Goal: Task Accomplishment & Management: Complete application form

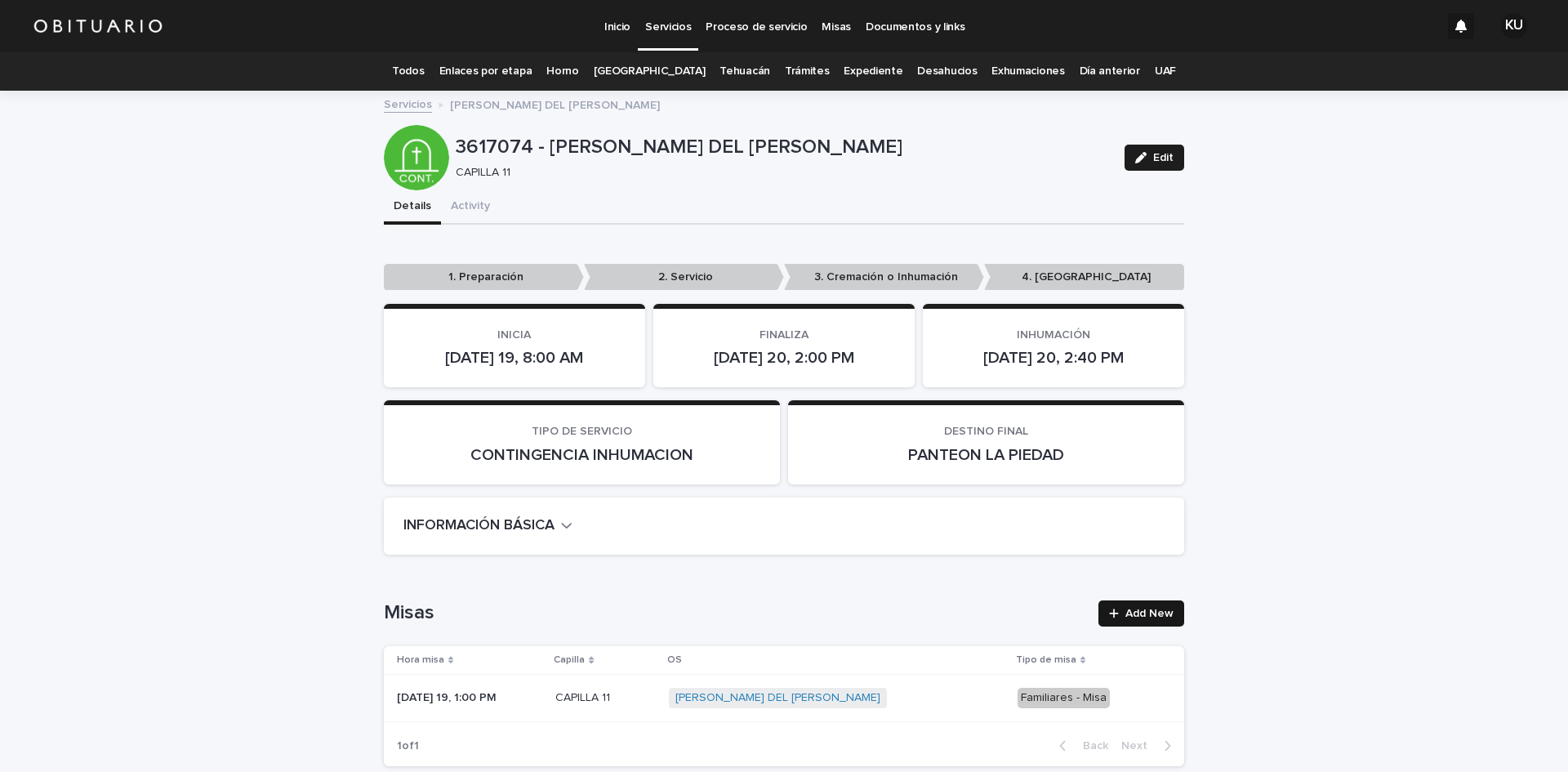
click at [1145, 607] on span "Add New" at bounding box center [1149, 613] width 48 height 12
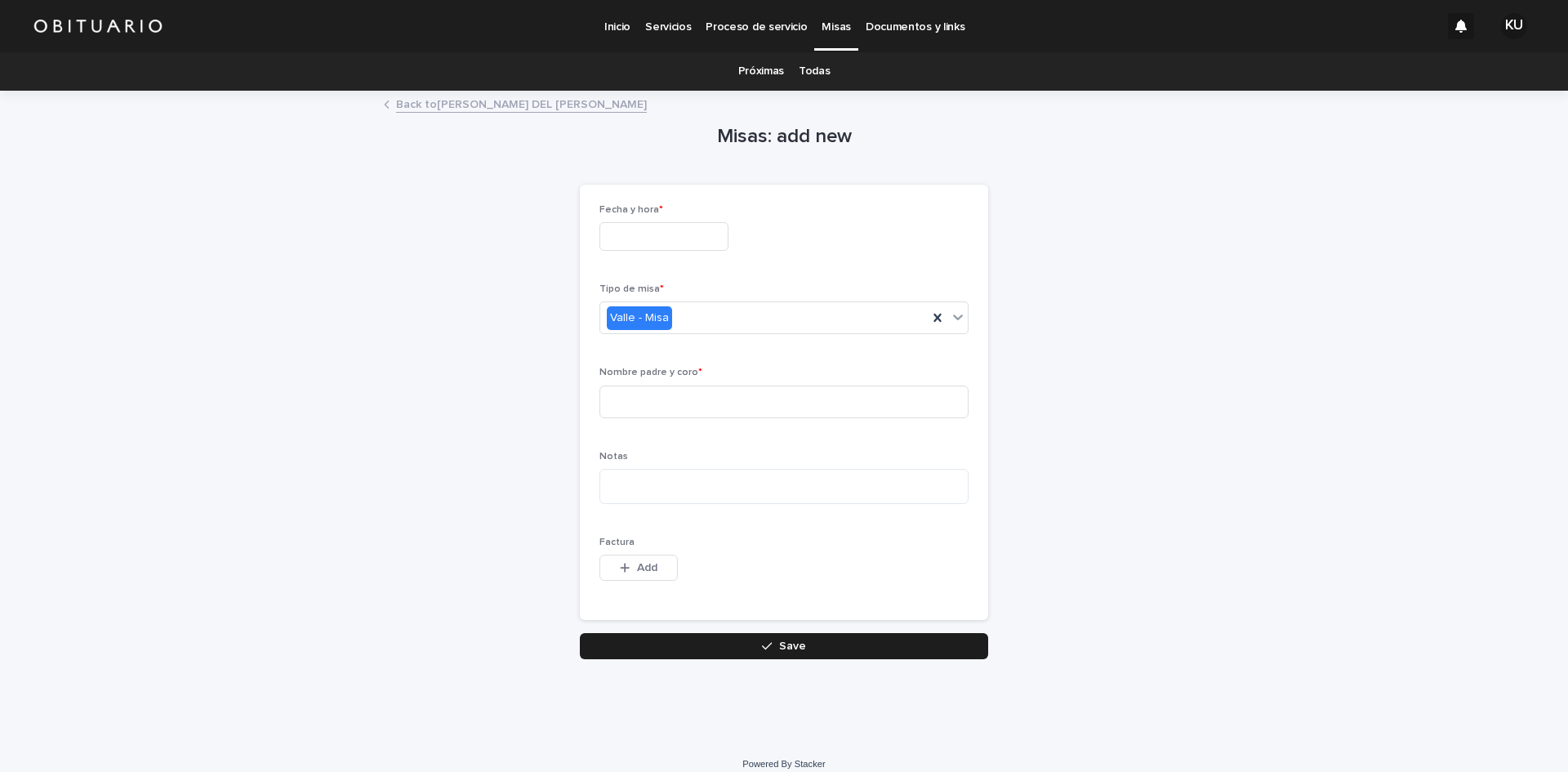
click at [679, 232] on input "text" at bounding box center [664, 237] width 129 height 29
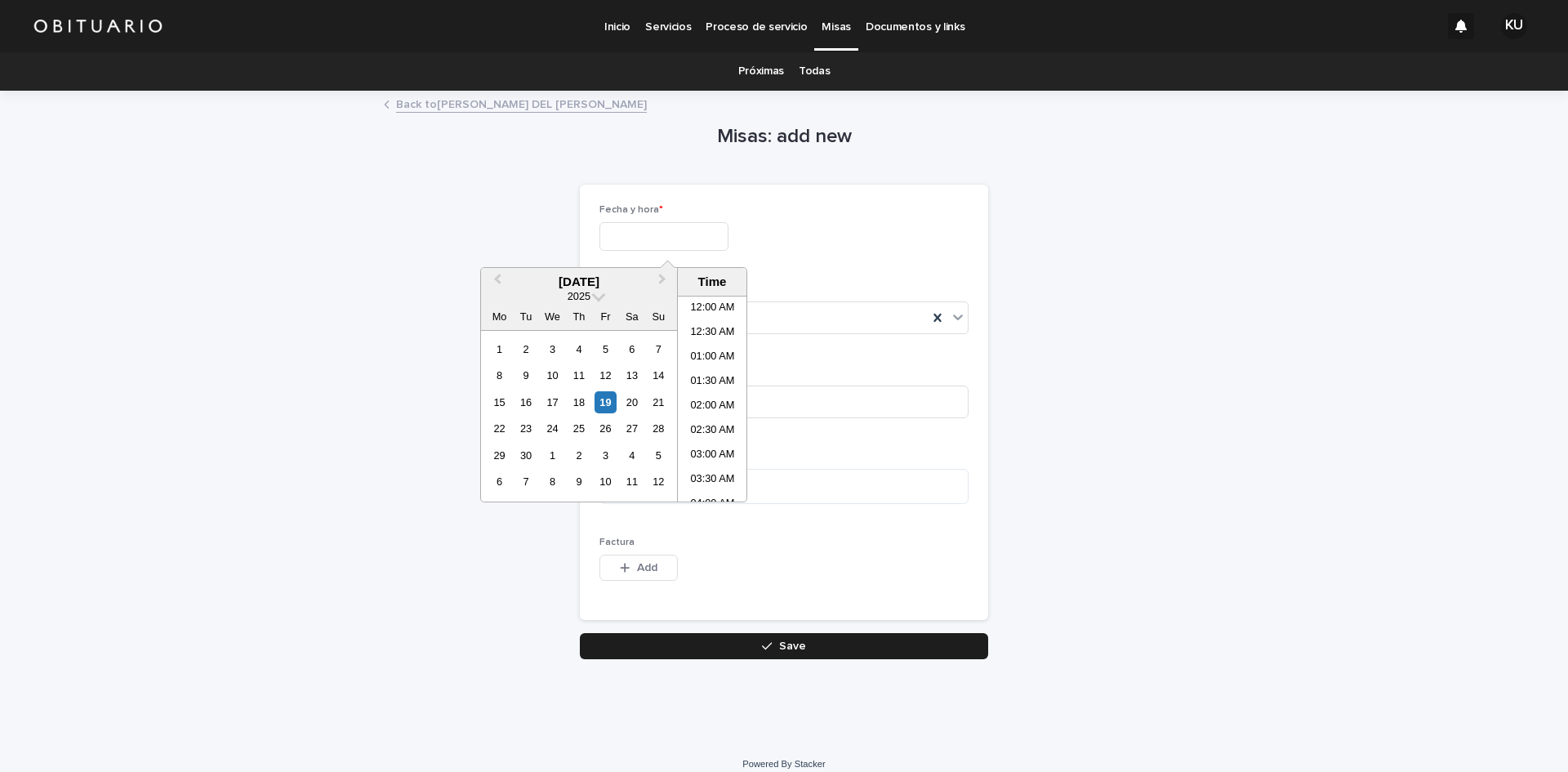
scroll to position [523, 0]
click at [632, 396] on div "20" at bounding box center [631, 401] width 22 height 22
click at [714, 356] on li "11:00 AM" at bounding box center [712, 357] width 69 height 24
type input "**********"
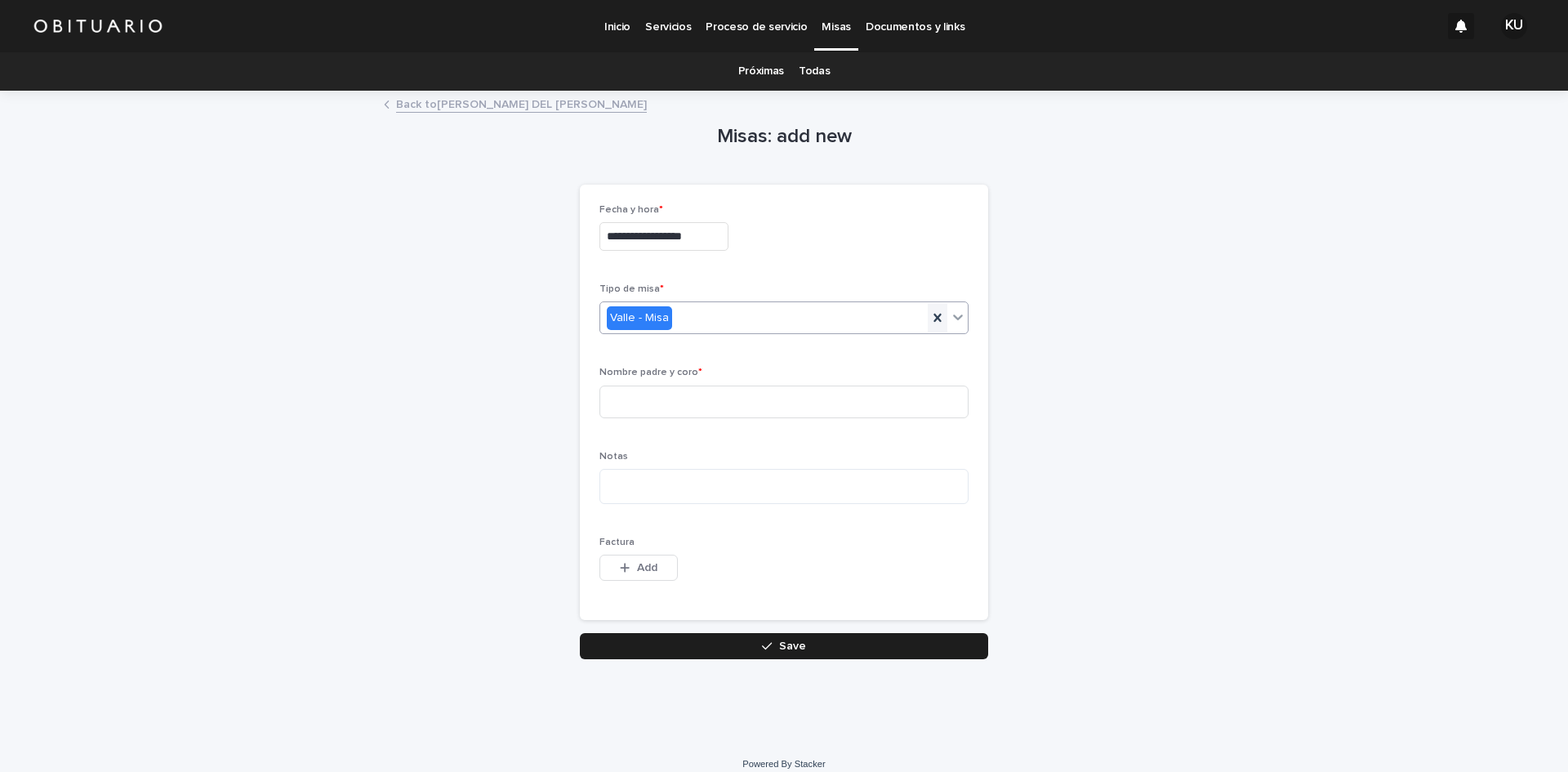
click at [929, 316] on icon at bounding box center [937, 318] width 16 height 16
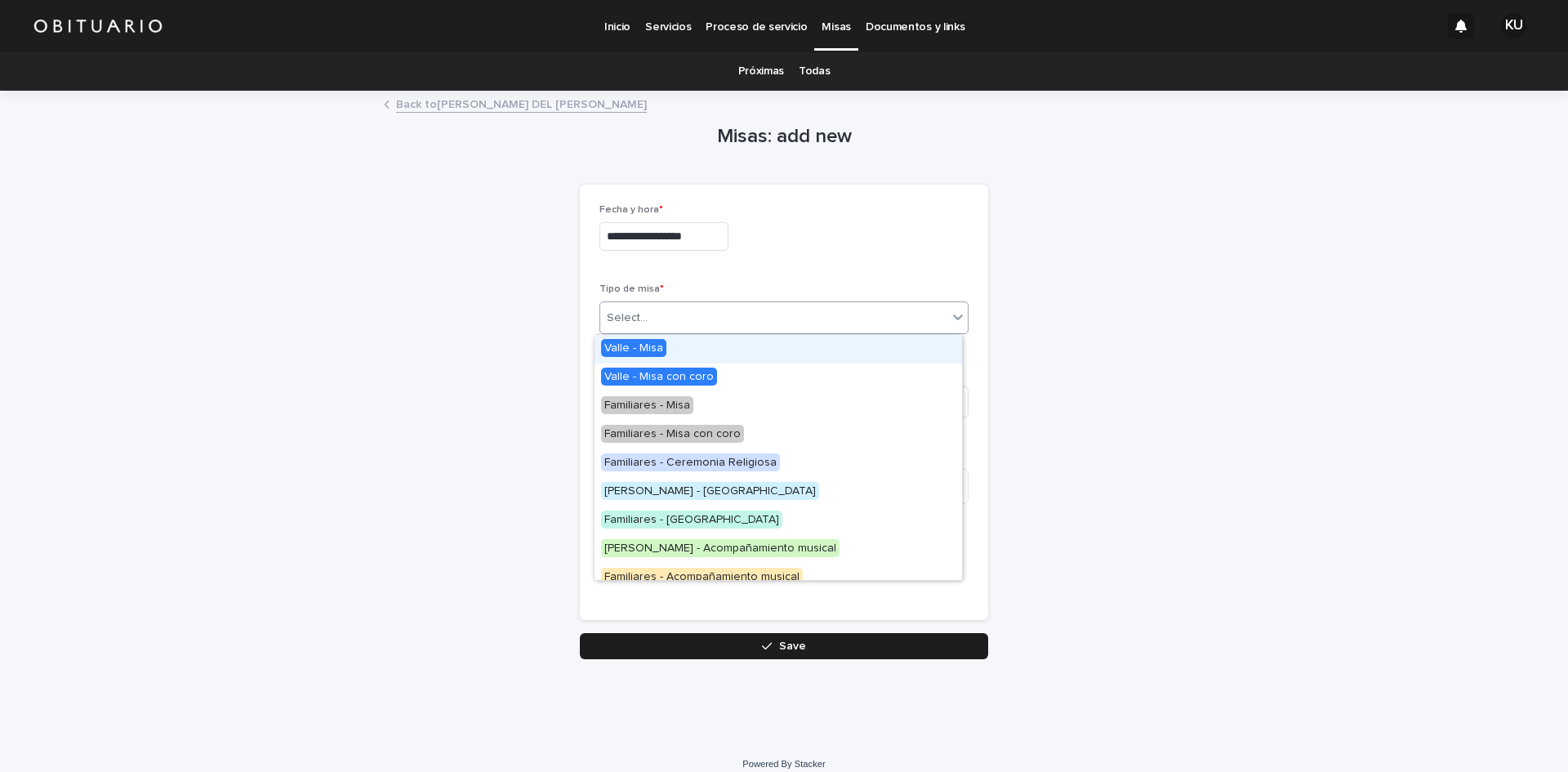
click at [950, 316] on icon at bounding box center [958, 317] width 16 height 16
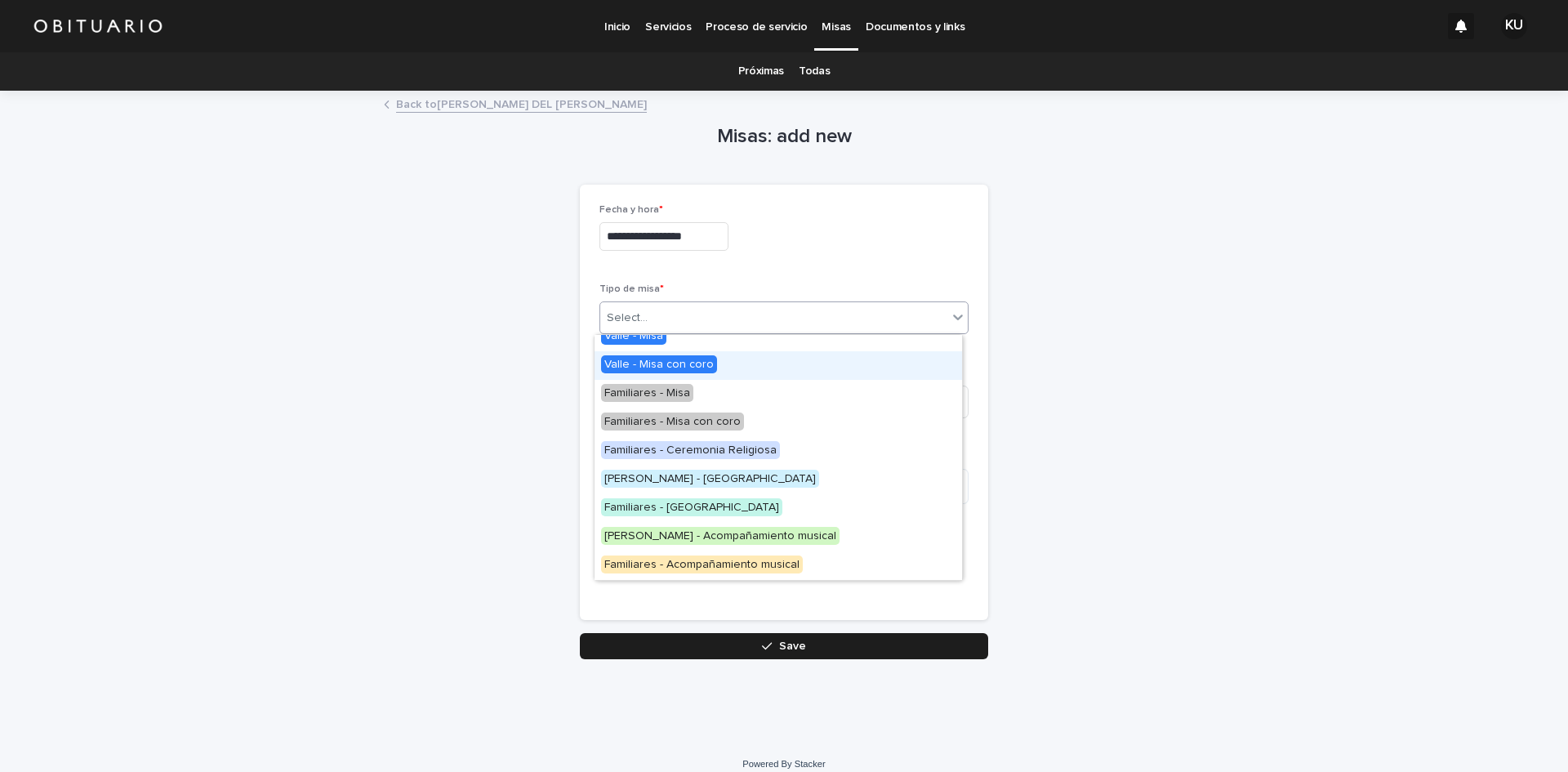
click at [702, 364] on span "Valle - Misa con coro" at bounding box center [658, 364] width 116 height 18
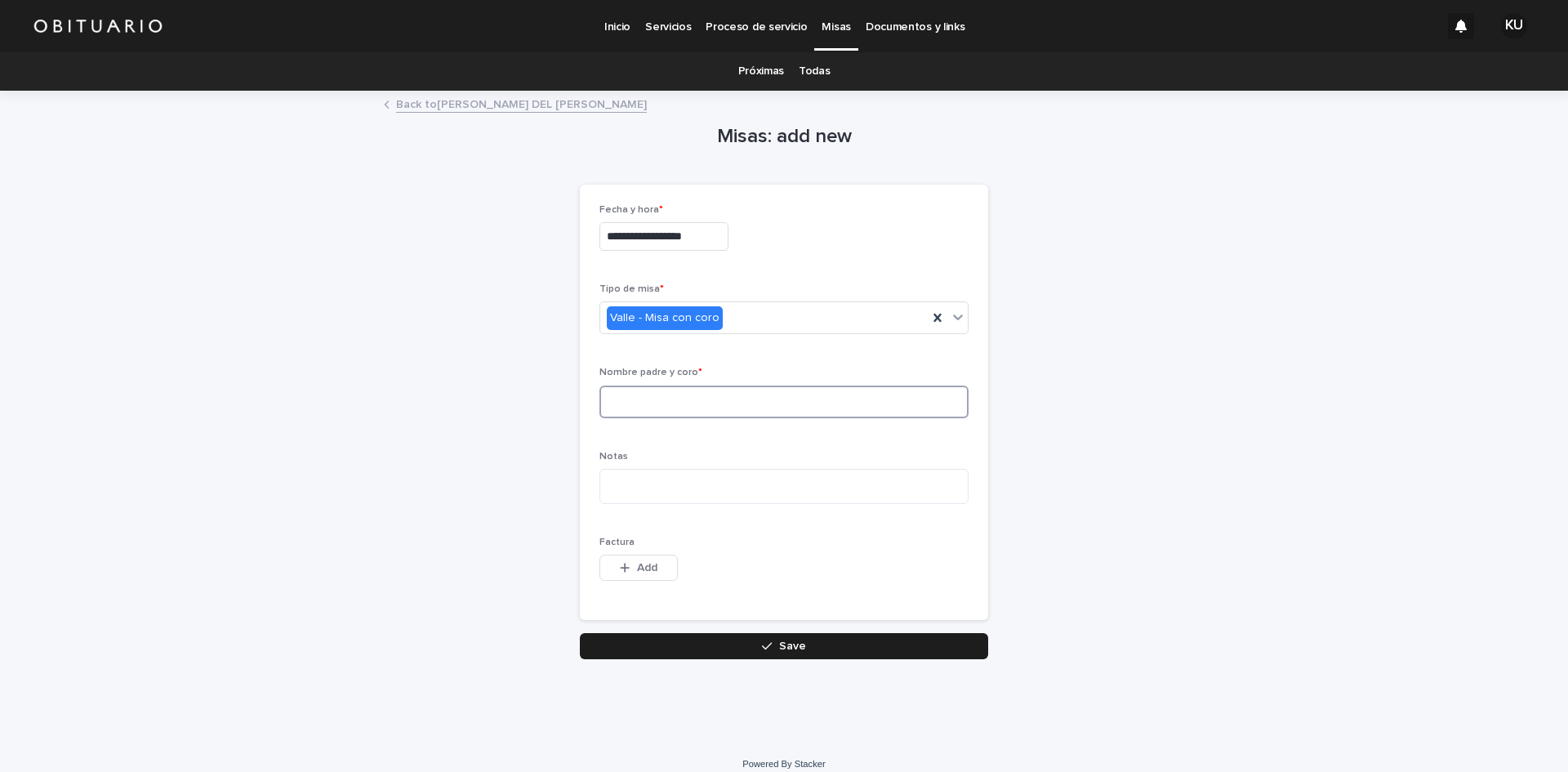
click at [707, 401] on input at bounding box center [784, 401] width 369 height 33
type input "*"
type input "**********"
click at [702, 648] on button "Save" at bounding box center [784, 645] width 408 height 26
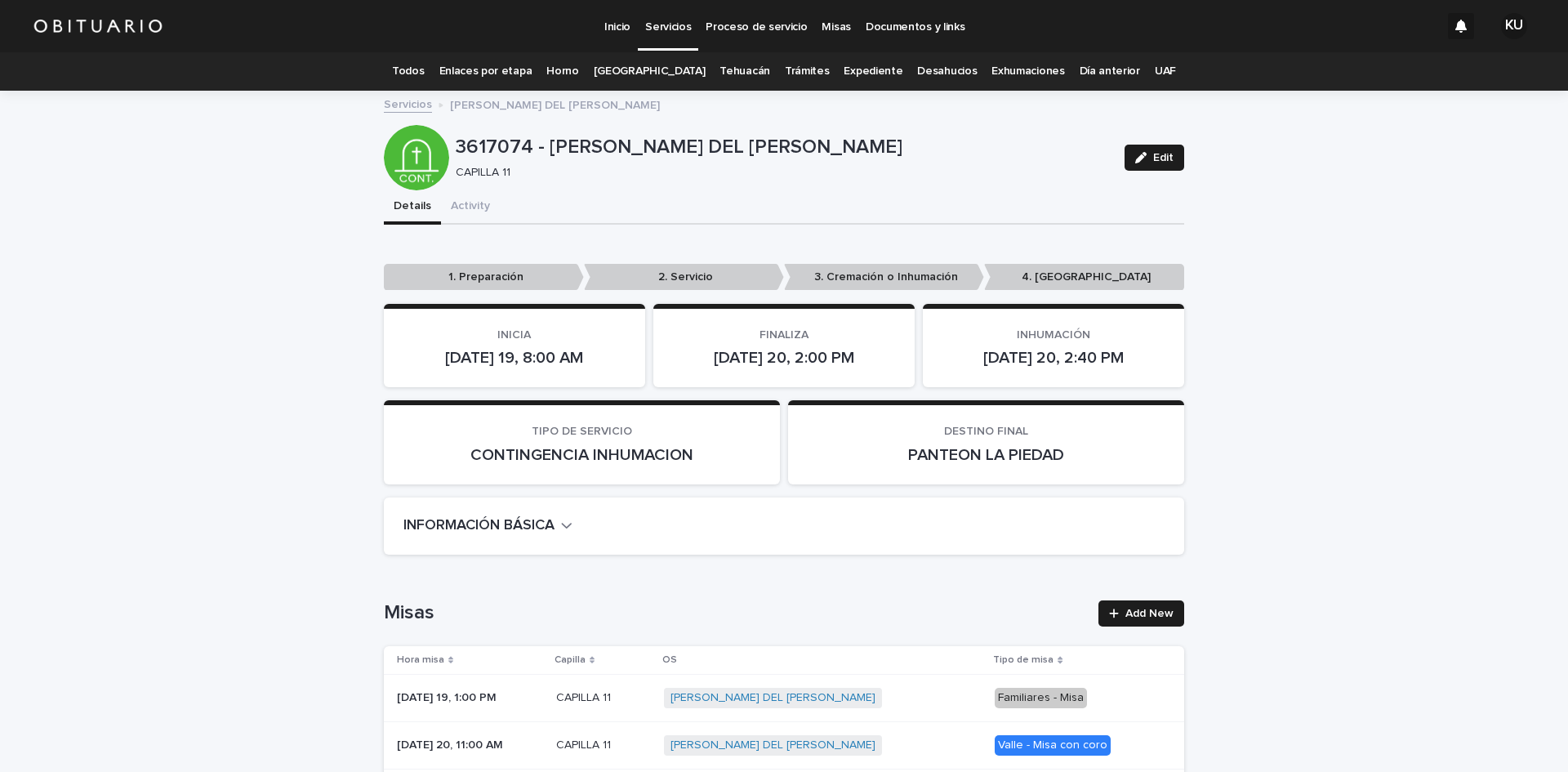
click at [666, 30] on p "Servicios" at bounding box center [668, 17] width 46 height 35
